Goal: Information Seeking & Learning: Learn about a topic

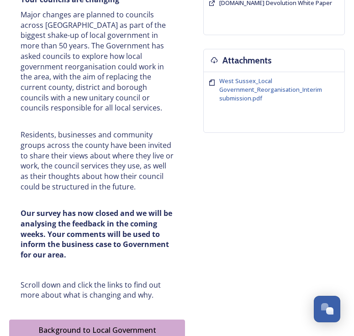
scroll to position [686, 0]
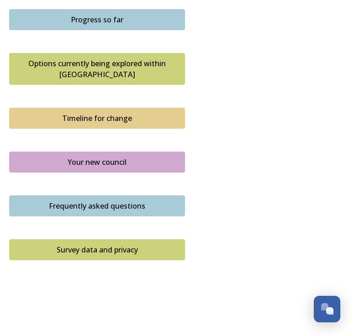
click at [153, 113] on div "Timeline for change" at bounding box center [97, 118] width 166 height 11
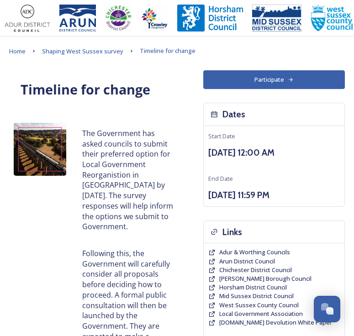
scroll to position [204, 0]
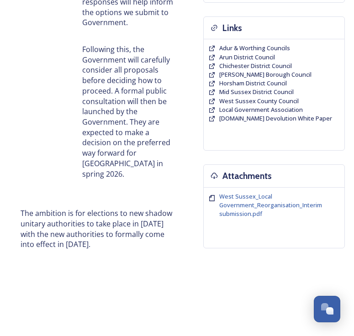
drag, startPoint x: 112, startPoint y: 238, endPoint x: 75, endPoint y: 209, distance: 46.9
click at [75, 209] on p "The ambition is for elections to new shadow unitary authorities to take place i…" at bounding box center [97, 229] width 153 height 42
drag, startPoint x: 75, startPoint y: 209, endPoint x: 58, endPoint y: 107, distance: 104.3
click at [58, 107] on div "The Government has asked councils to submit their preferred option for Local Go…" at bounding box center [97, 51] width 176 height 275
click at [233, 212] on span "West Sussex_Local Government_Reorganisation_Interim submission.pdf" at bounding box center [270, 205] width 103 height 26
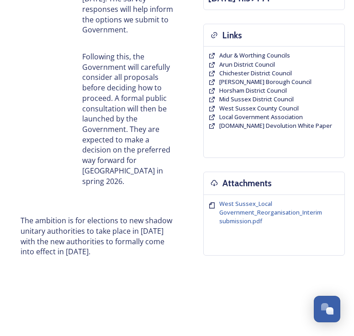
scroll to position [0, 0]
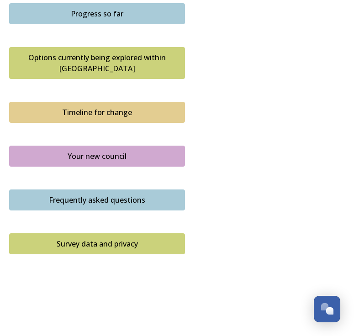
scroll to position [555, 0]
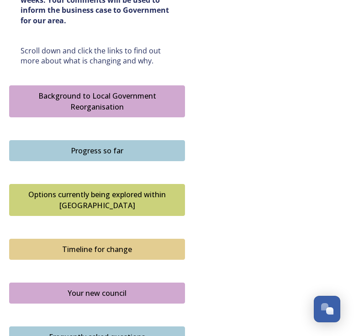
click at [135, 189] on div "Options currently being explored within [GEOGRAPHIC_DATA]" at bounding box center [97, 200] width 166 height 22
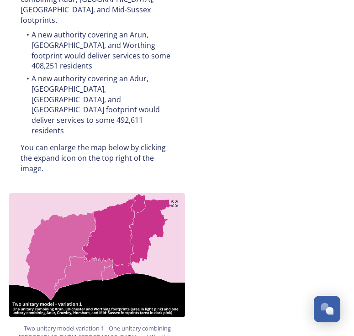
scroll to position [544, 0]
